Goal: Check status: Check status

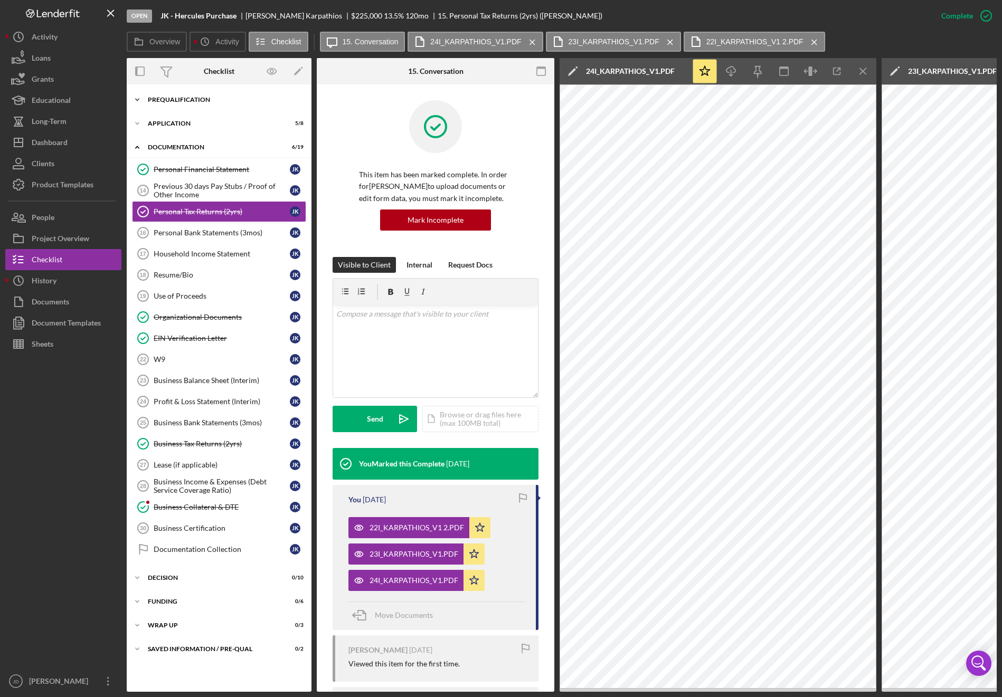
click at [141, 99] on icon "Icon/Expander" at bounding box center [137, 99] width 21 height 21
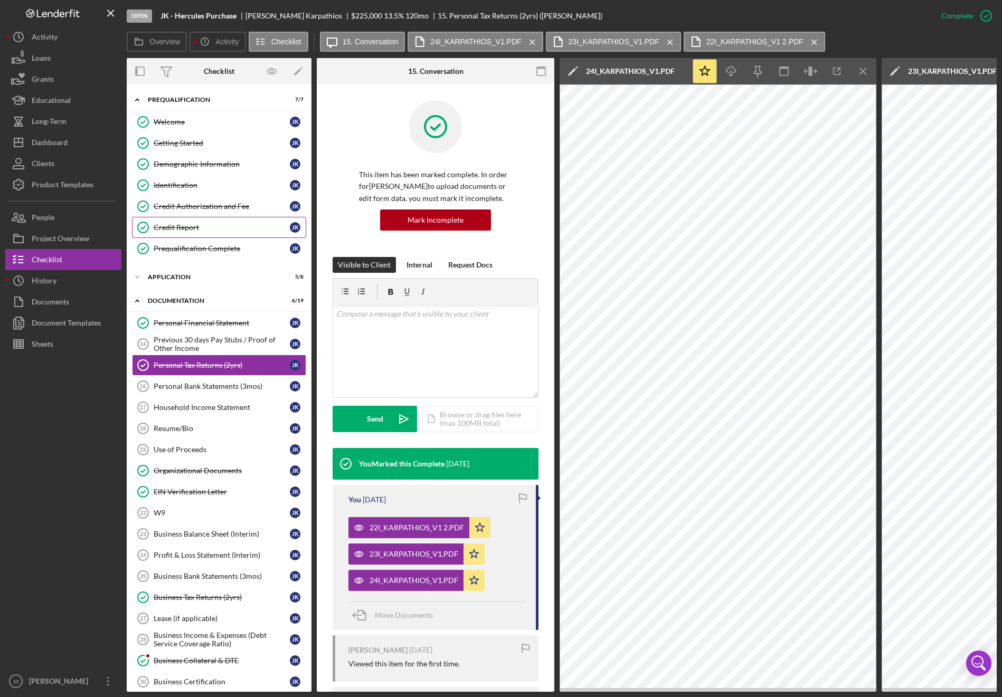
click at [188, 231] on div "Credit Report" at bounding box center [222, 227] width 136 height 8
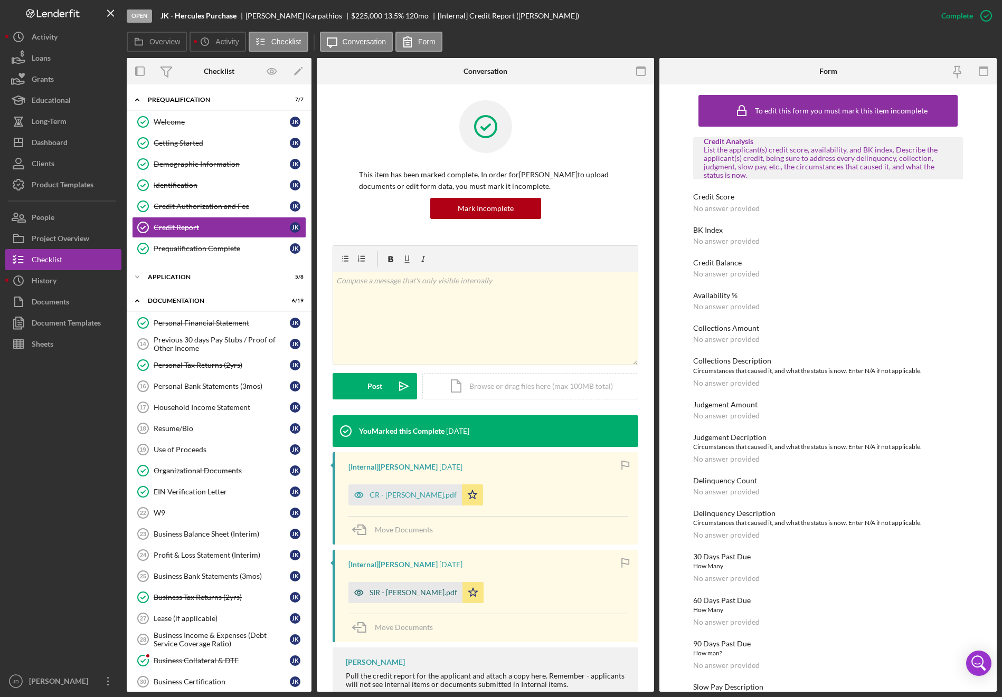
click at [417, 591] on div "SIR - Karpathios John.pdf" at bounding box center [414, 593] width 88 height 8
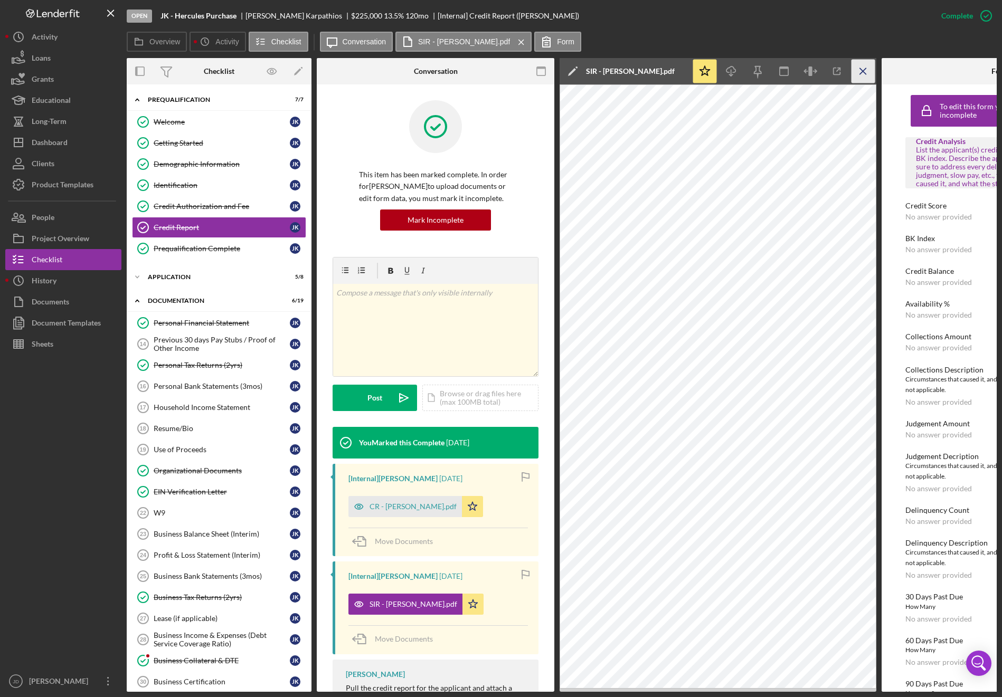
click at [866, 72] on icon "Icon/Menu Close" at bounding box center [864, 72] width 24 height 24
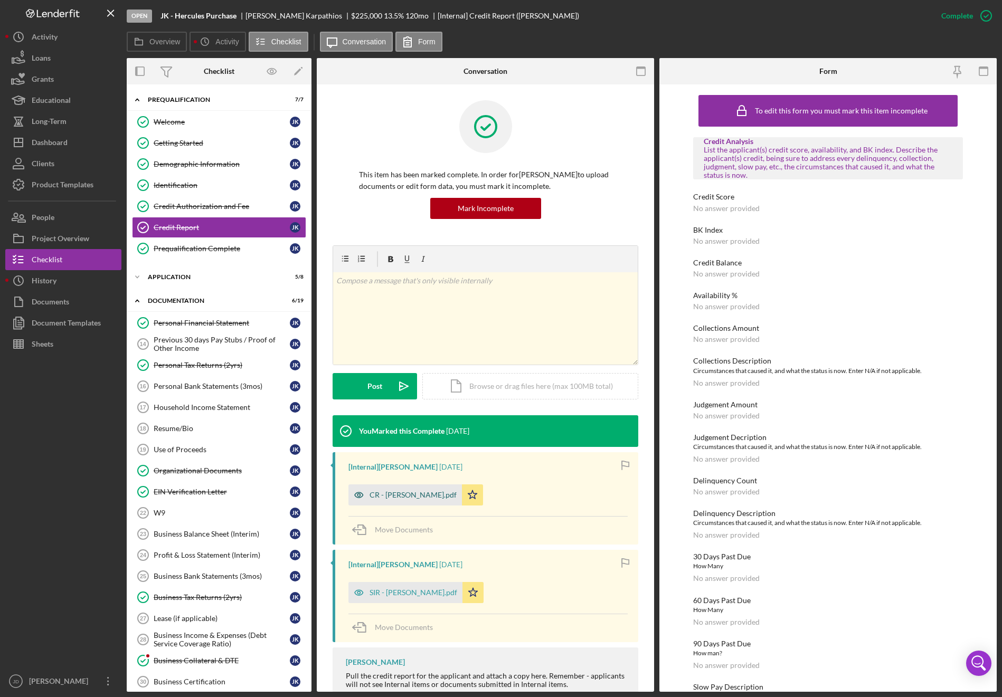
click at [402, 498] on div "CR - Karpathios John.pdf" at bounding box center [413, 495] width 87 height 8
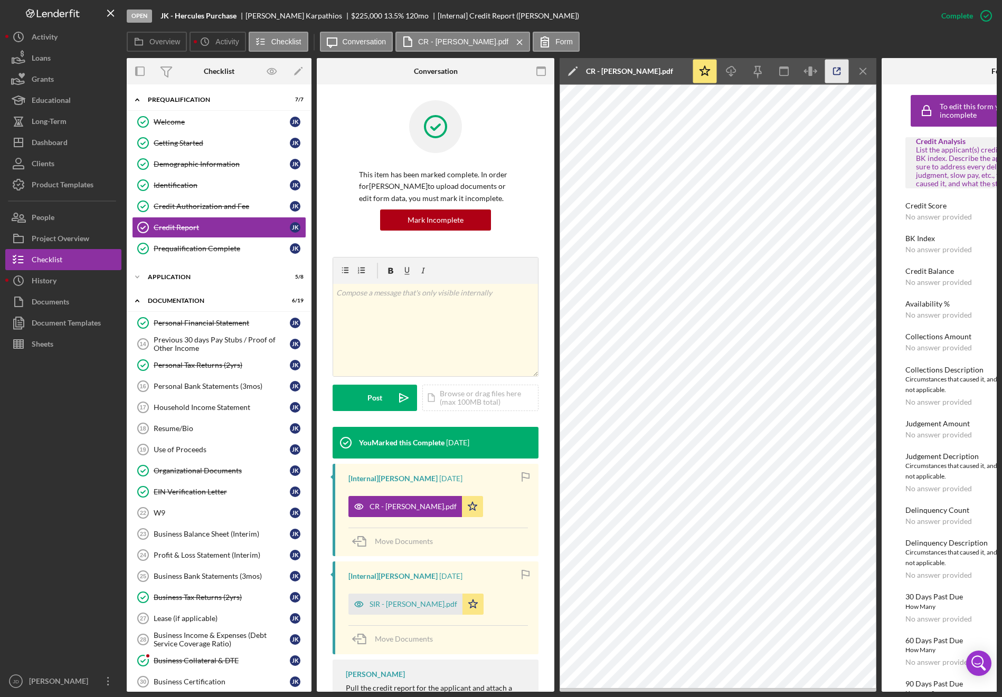
click at [839, 69] on icon "button" at bounding box center [837, 72] width 24 height 24
